Goal: Navigation & Orientation: Find specific page/section

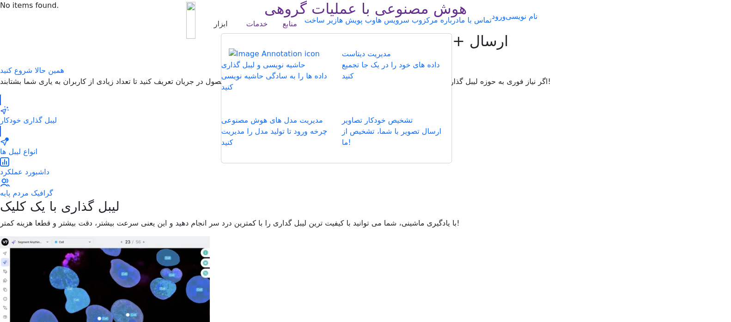
click at [228, 24] on div "ابزار" at bounding box center [221, 23] width 14 height 11
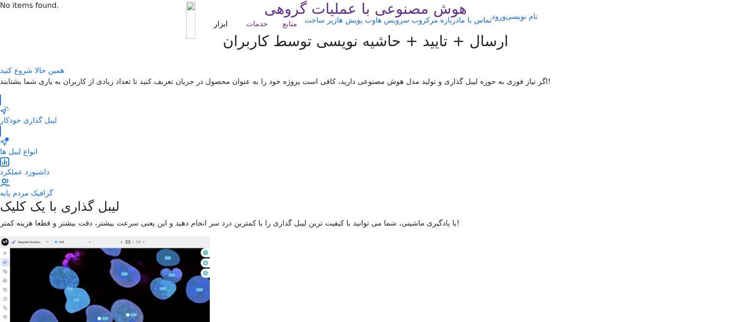
click at [22, 76] on div "هوش مصنوعی با عملیات گروهی ارسال + تایید + حاشیه نویسی توسط کاربران همین حالا ش…" at bounding box center [365, 38] width 731 height 76
